Goal: Entertainment & Leisure: Consume media (video, audio)

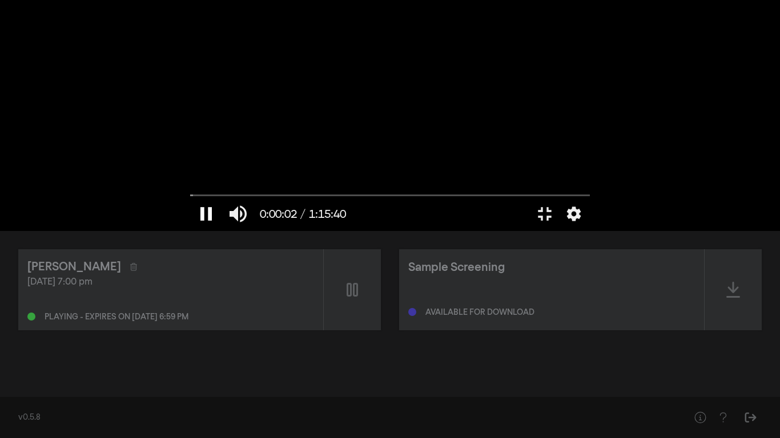
click at [190, 231] on button "pause" at bounding box center [206, 214] width 32 height 34
click at [190, 231] on button "play_arrow" at bounding box center [206, 214] width 32 height 34
click at [190, 231] on button "pause" at bounding box center [206, 214] width 32 height 34
click at [190, 231] on button "play_arrow" at bounding box center [206, 214] width 32 height 34
click at [190, 231] on button "pause" at bounding box center [206, 214] width 32 height 34
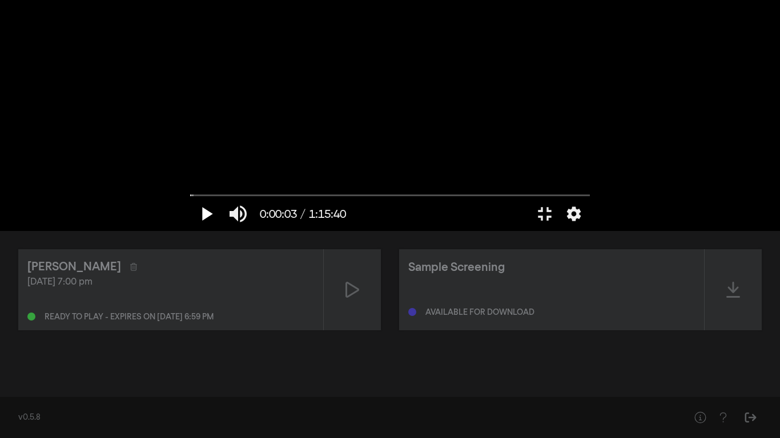
click at [190, 231] on button "play_arrow" at bounding box center [206, 214] width 32 height 34
click at [190, 231] on button "pause" at bounding box center [206, 214] width 32 height 34
type input "4.478901"
click at [190, 197] on button "play_arrow" at bounding box center [206, 214] width 32 height 34
drag, startPoint x: 12, startPoint y: 403, endPoint x: 0, endPoint y: 402, distance: 12.0
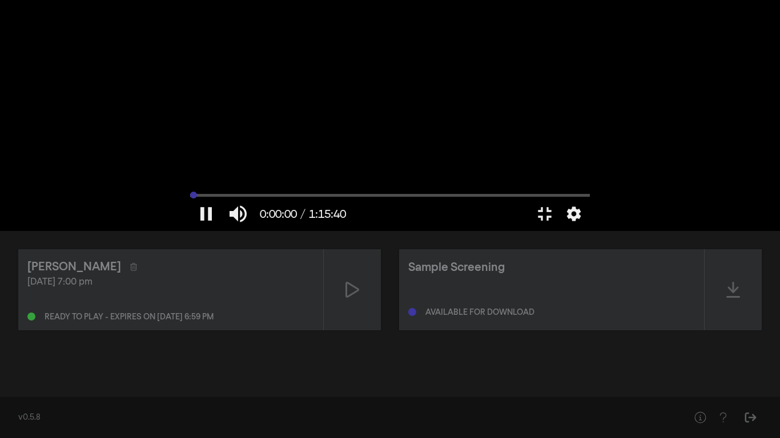
click at [190, 199] on input "Seek" at bounding box center [390, 195] width 400 height 7
type input "0.844797"
